Goal: Task Accomplishment & Management: Use online tool/utility

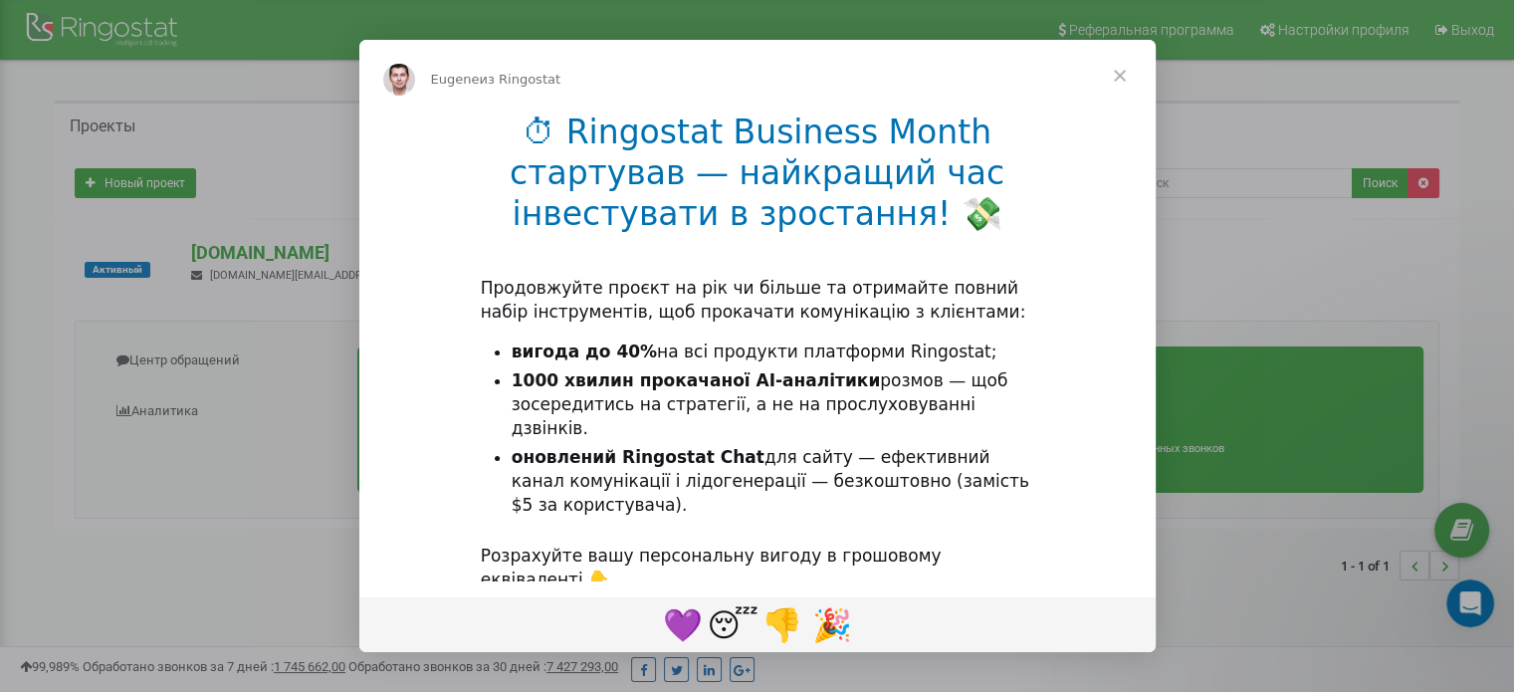
click at [1112, 69] on span "Закрыть" at bounding box center [1120, 76] width 72 height 72
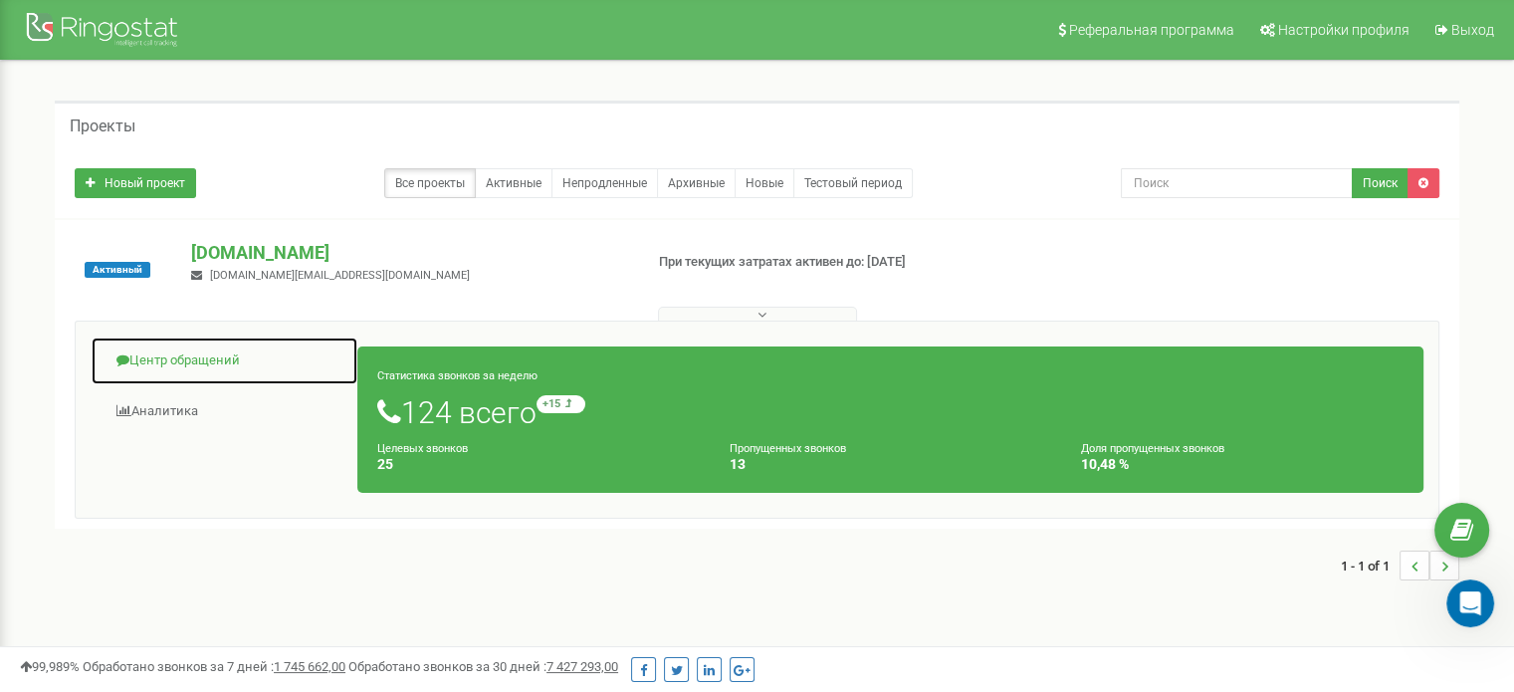
click at [198, 365] on link "Центр обращений" at bounding box center [225, 360] width 268 height 49
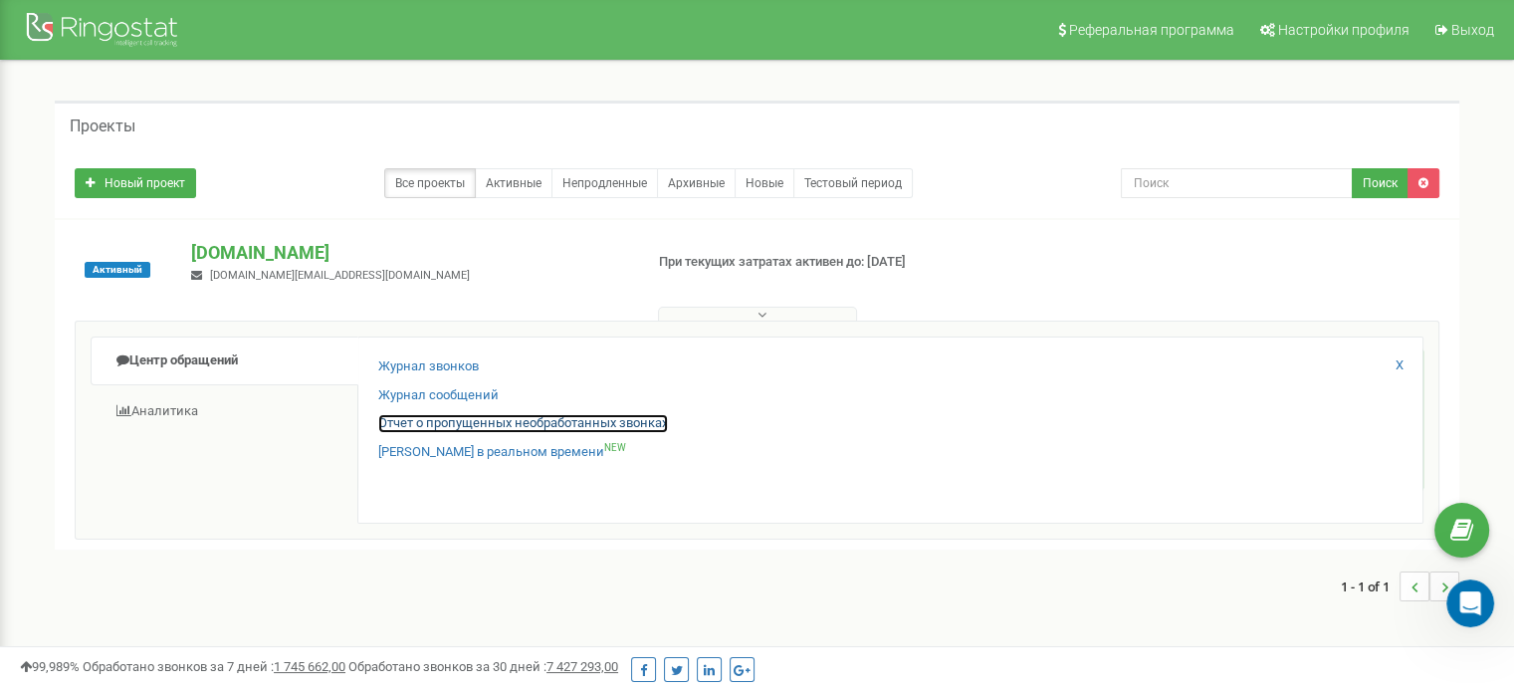
click at [419, 416] on link "Отчет о пропущенных необработанных звонках" at bounding box center [523, 423] width 290 height 19
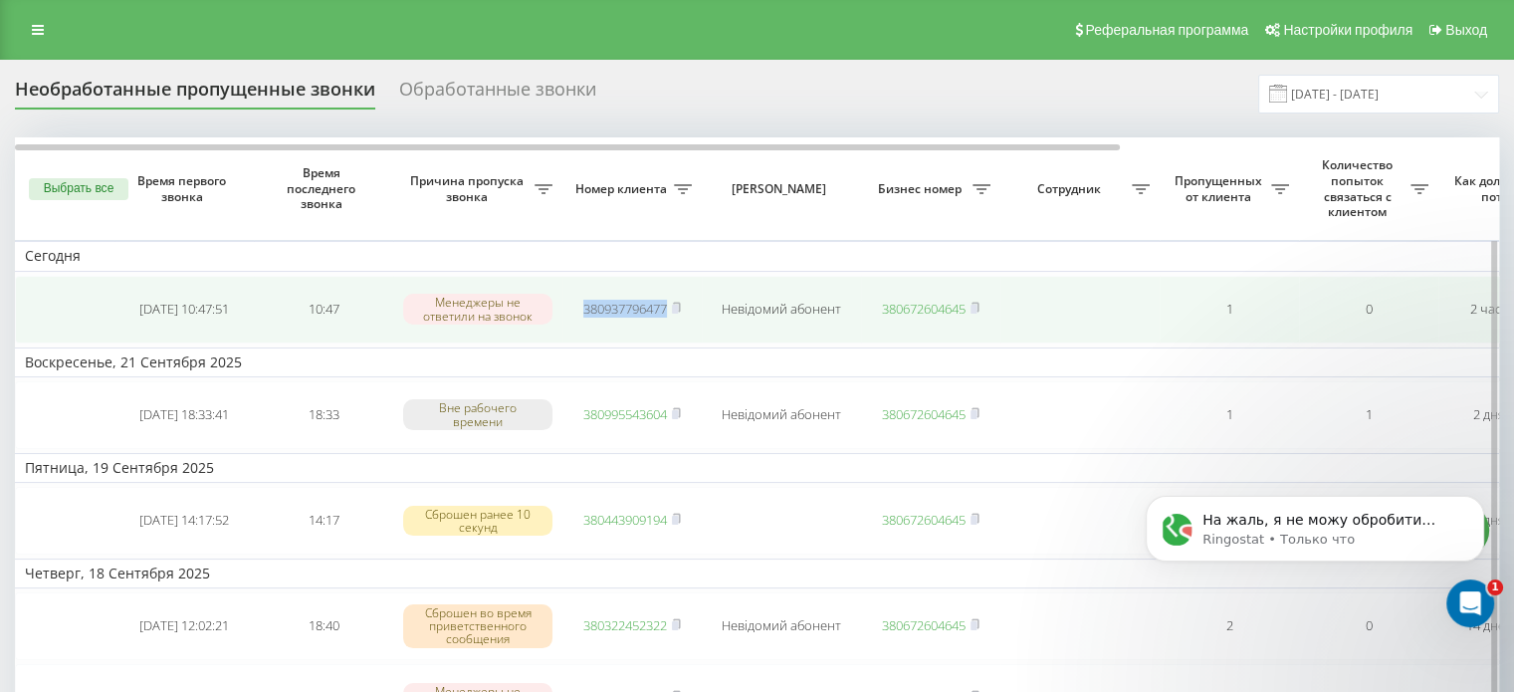
drag, startPoint x: 618, startPoint y: 322, endPoint x: 669, endPoint y: 322, distance: 50.8
click at [669, 322] on td "380937796477" at bounding box center [631, 310] width 139 height 68
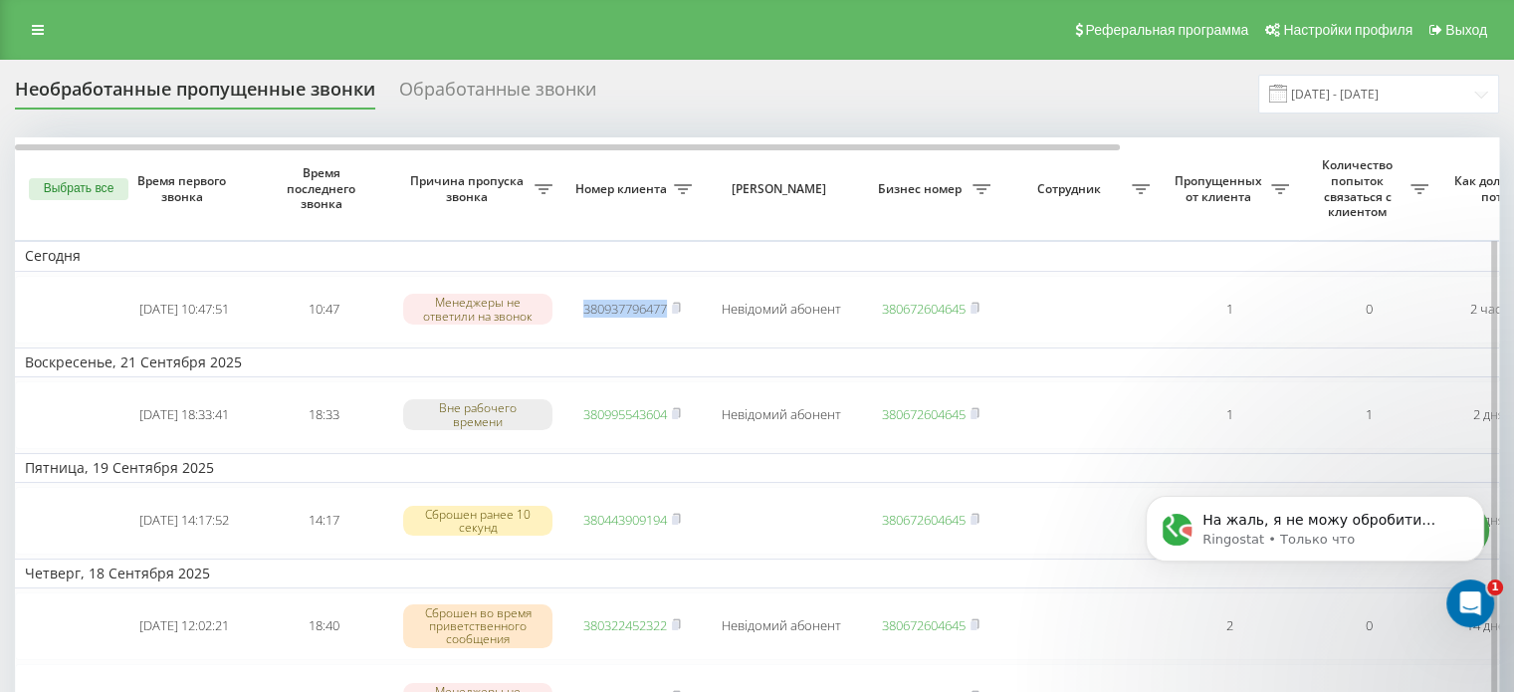
copy link "380937796477"
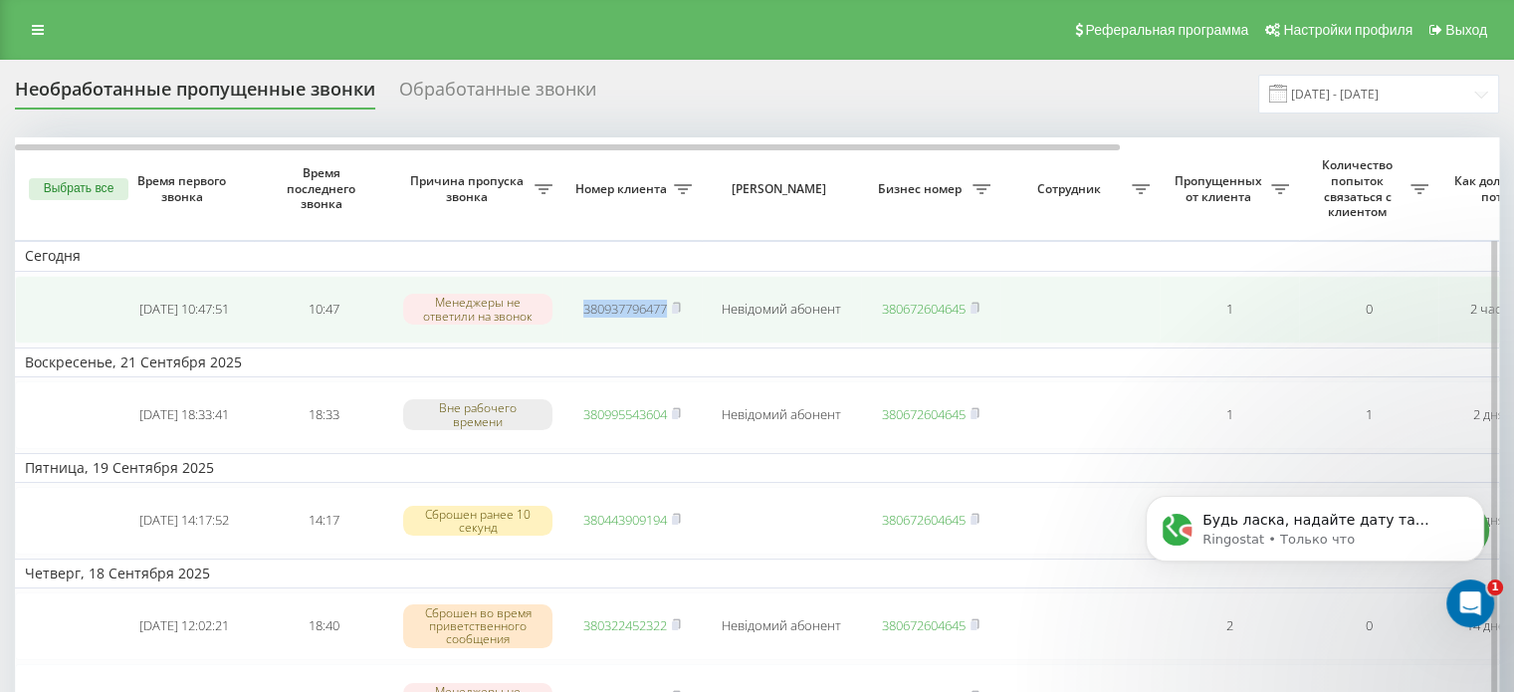
drag, startPoint x: 151, startPoint y: 304, endPoint x: 212, endPoint y: 318, distance: 62.3
click at [212, 318] on td "[DATE] 10:47:51" at bounding box center [183, 310] width 139 height 68
copy td "[DATE] 10:47:51"
